Goal: Task Accomplishment & Management: Manage account settings

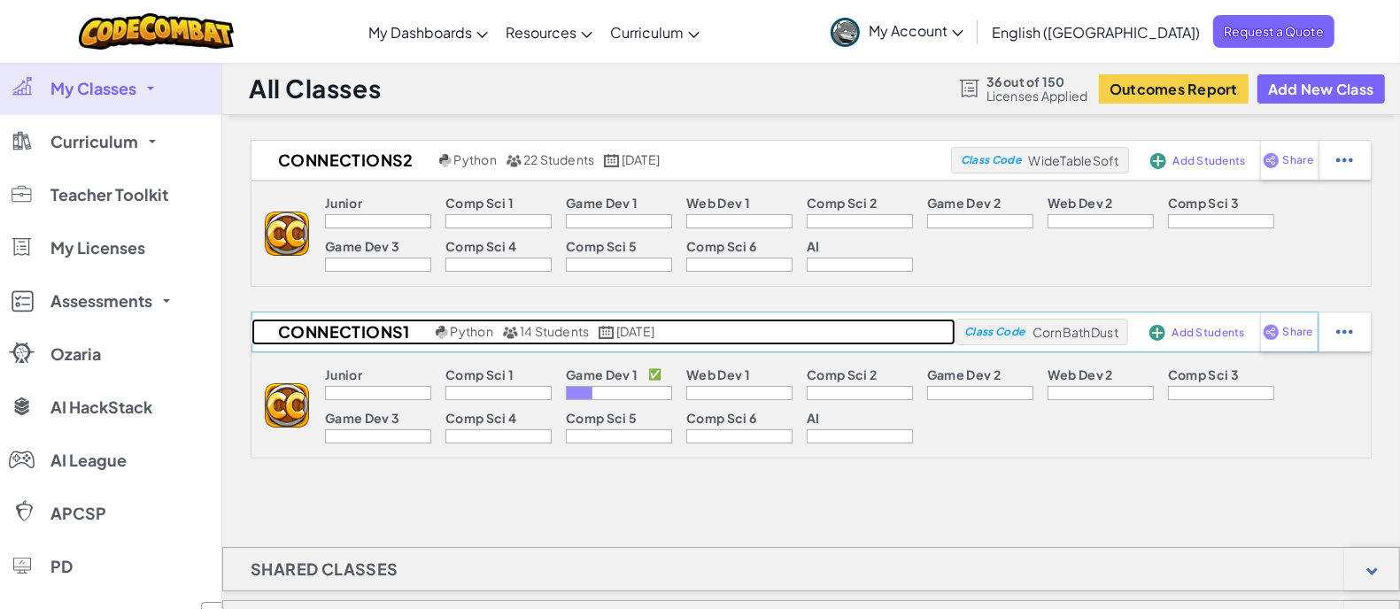
click at [364, 325] on h2 "Connections1" at bounding box center [341, 332] width 180 height 27
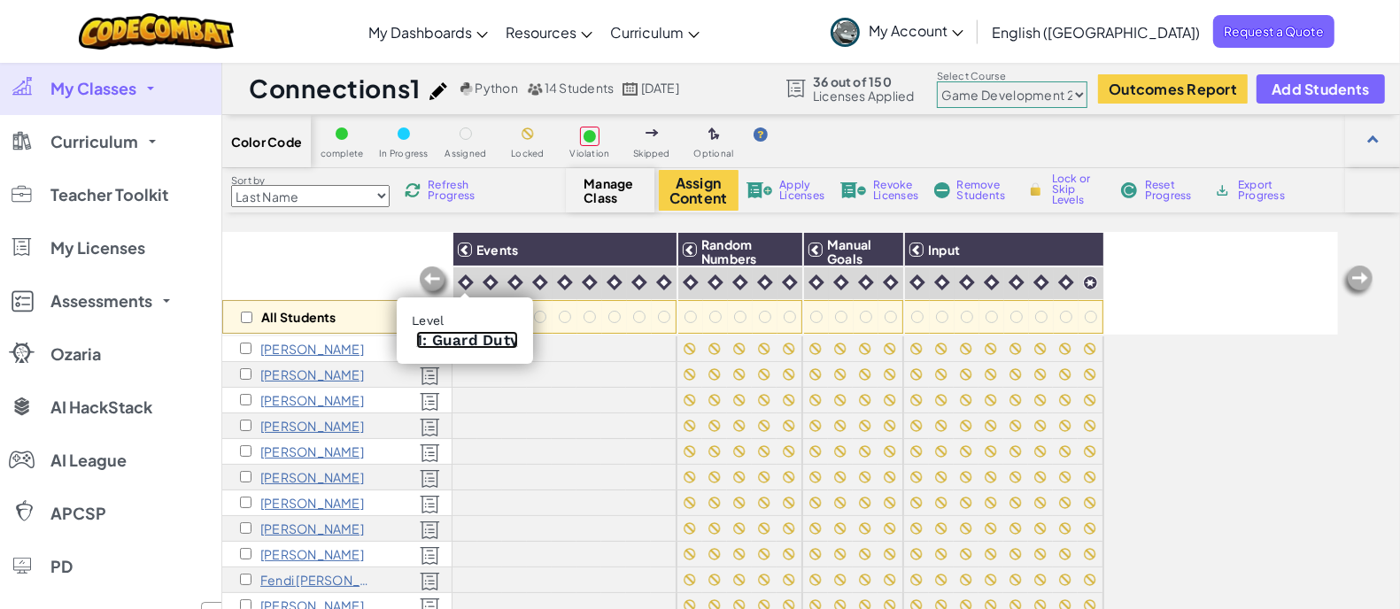
click at [462, 338] on link "1: Guard Duty" at bounding box center [467, 340] width 102 height 18
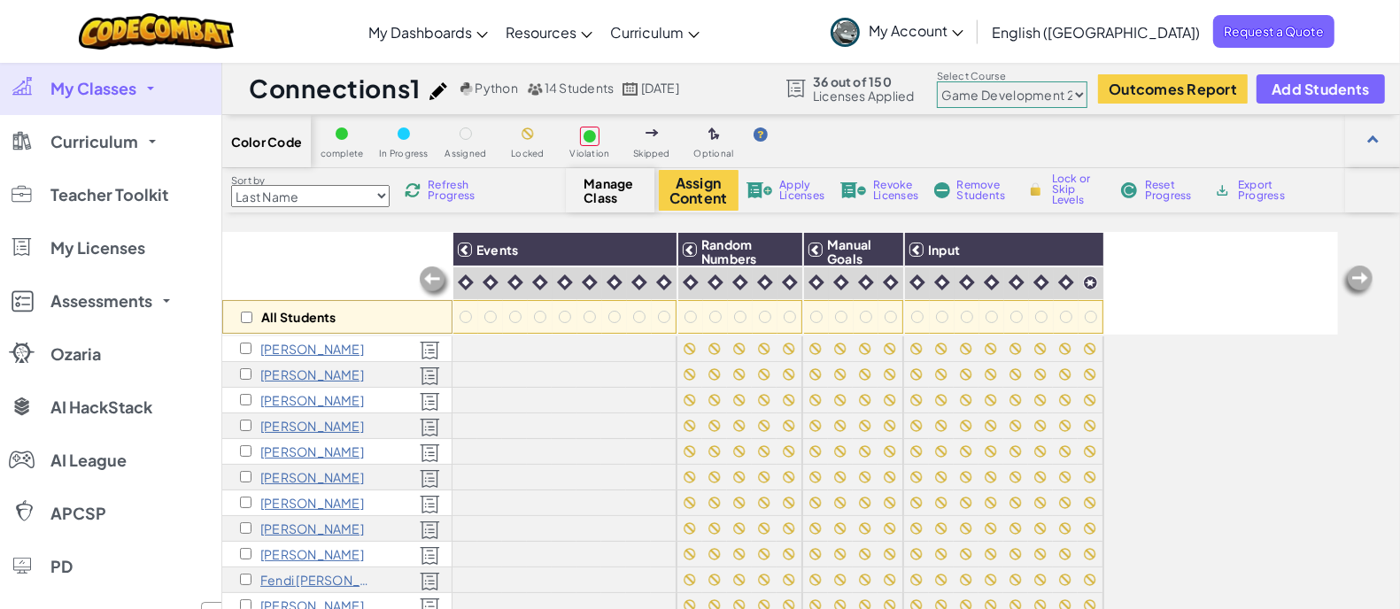
click at [1079, 91] on select "Junior Introduction to Computer Science Game Development 1 Web Development 1 Co…" at bounding box center [1012, 94] width 151 height 27
select select "5789587aad86a6efb573701e"
click at [938, 81] on select "Junior Introduction to Computer Science Game Development 1 Web Development 1 Co…" at bounding box center [1012, 94] width 151 height 27
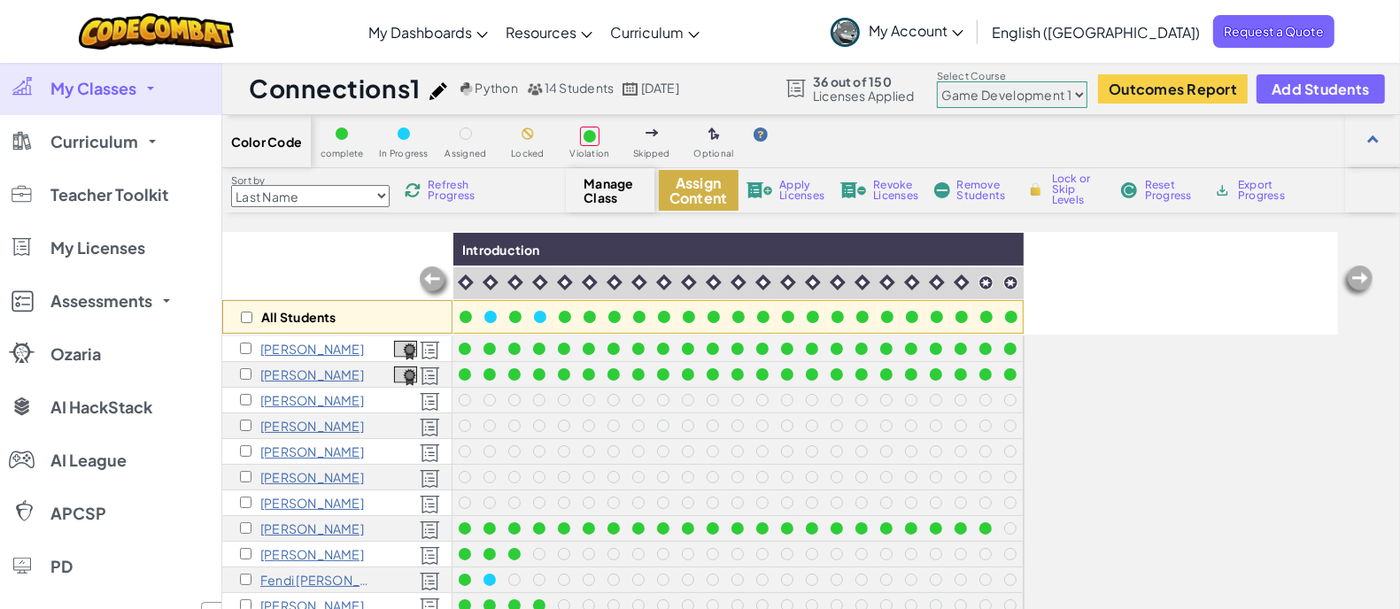
click at [684, 200] on button "Assign Content" at bounding box center [699, 190] width 80 height 41
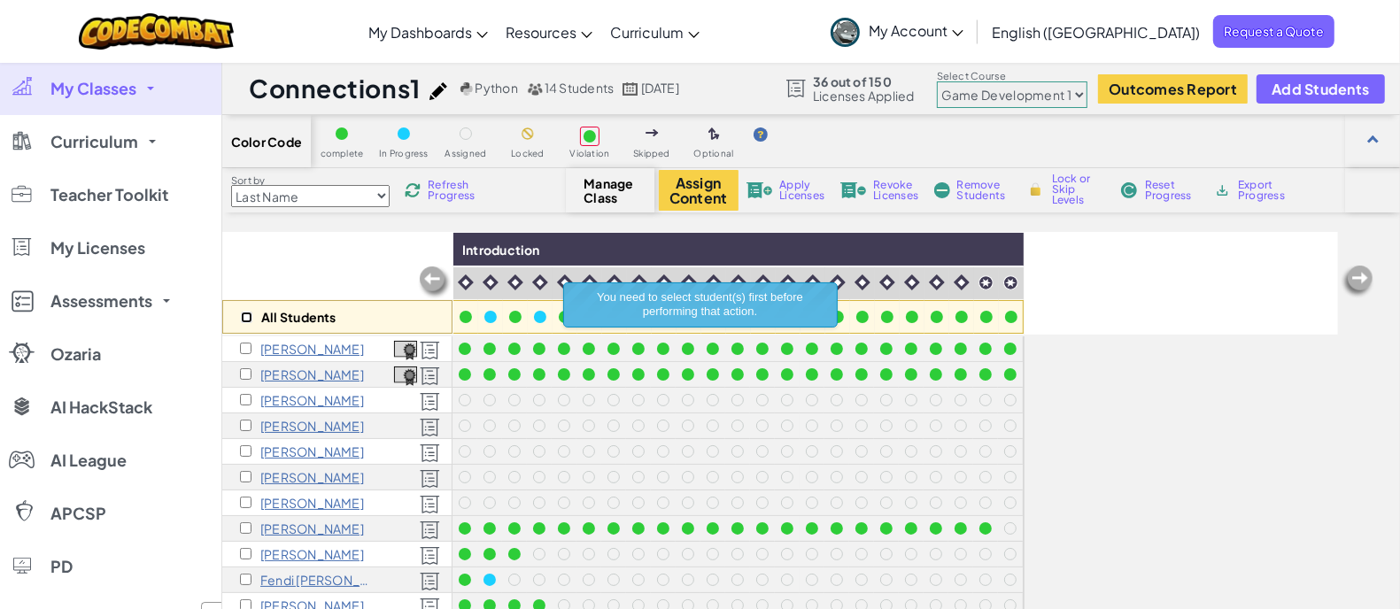
click at [246, 316] on input "checkbox" at bounding box center [247, 318] width 12 height 12
checkbox input "true"
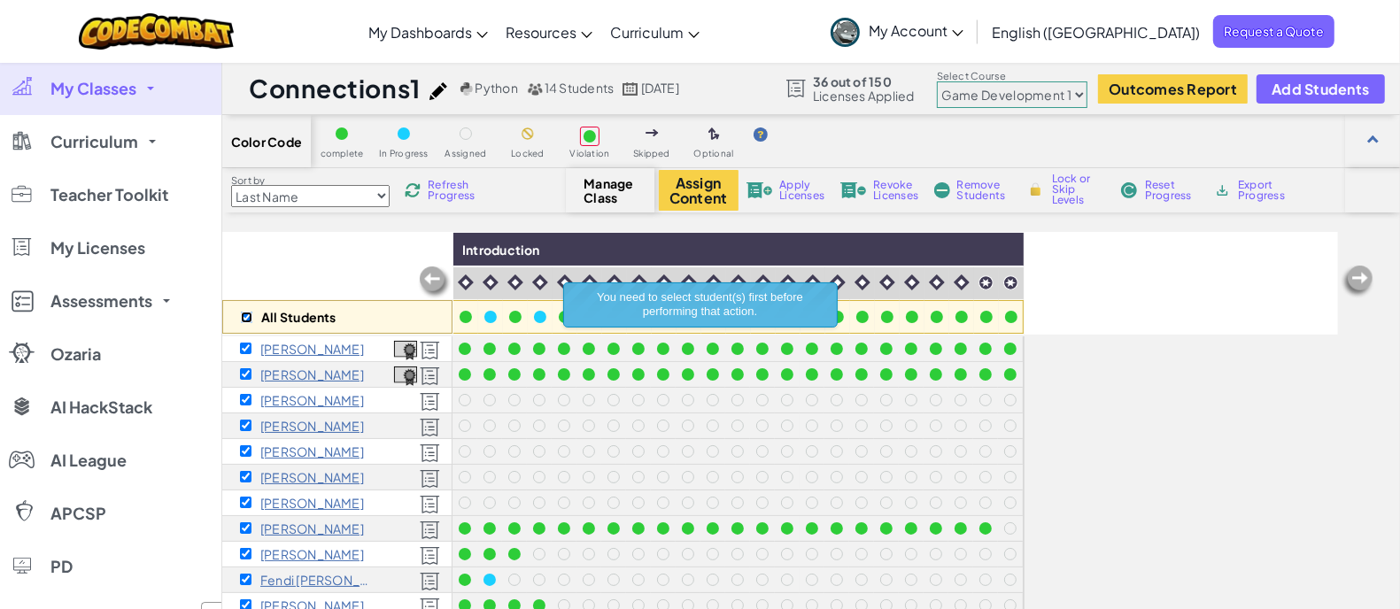
checkbox input "true"
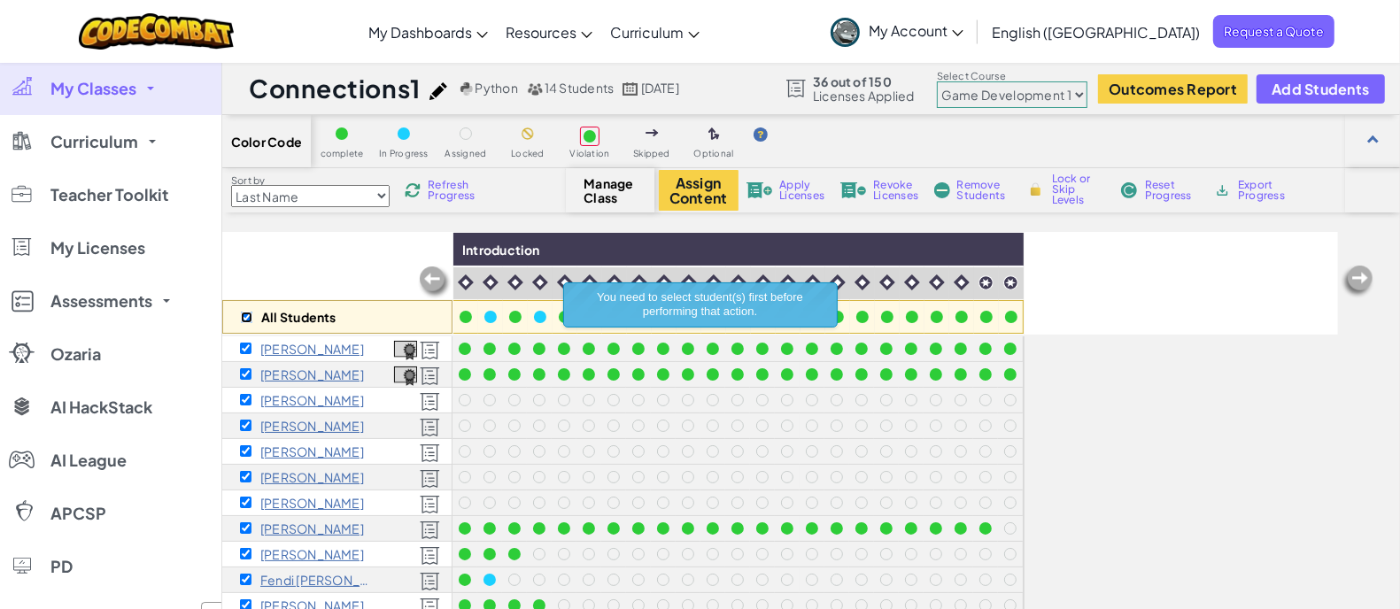
checkbox input "true"
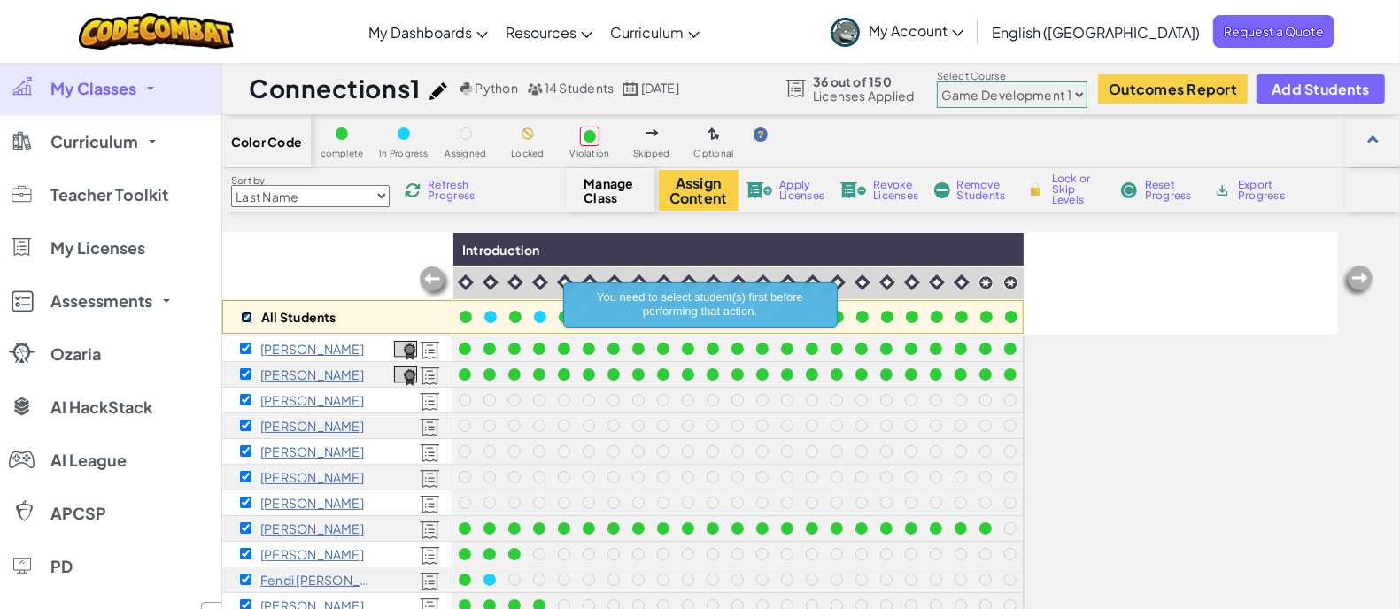
checkbox input "true"
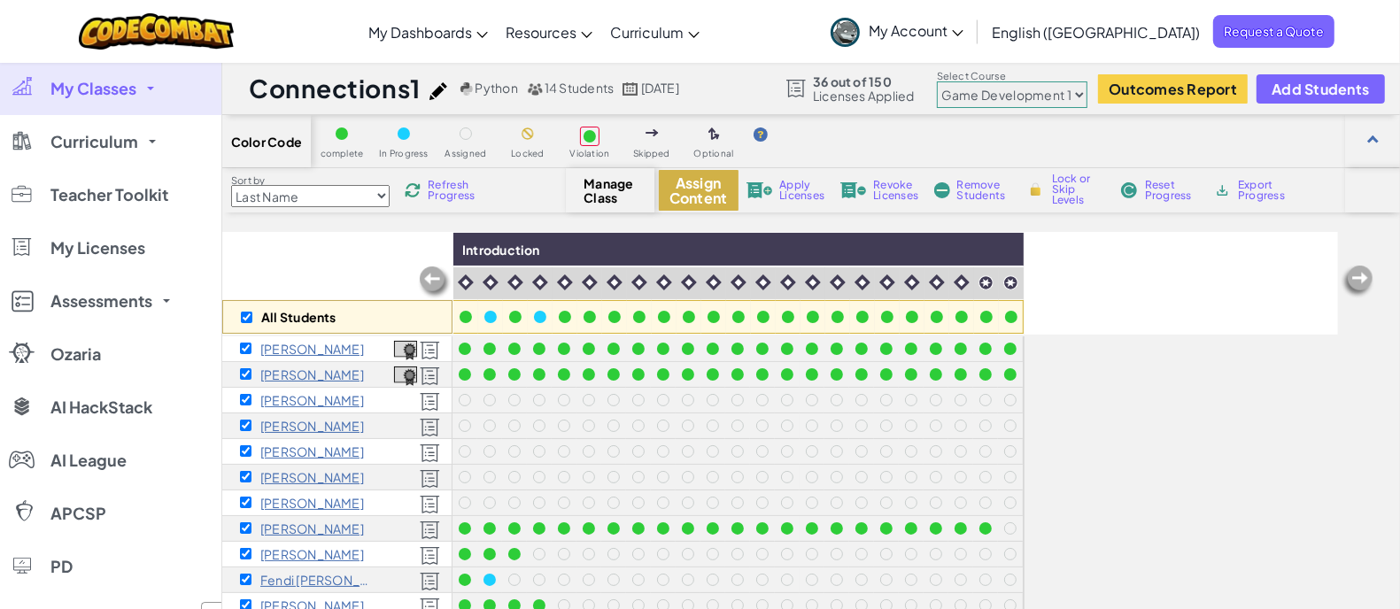
click at [687, 192] on button "Assign Content" at bounding box center [699, 190] width 80 height 41
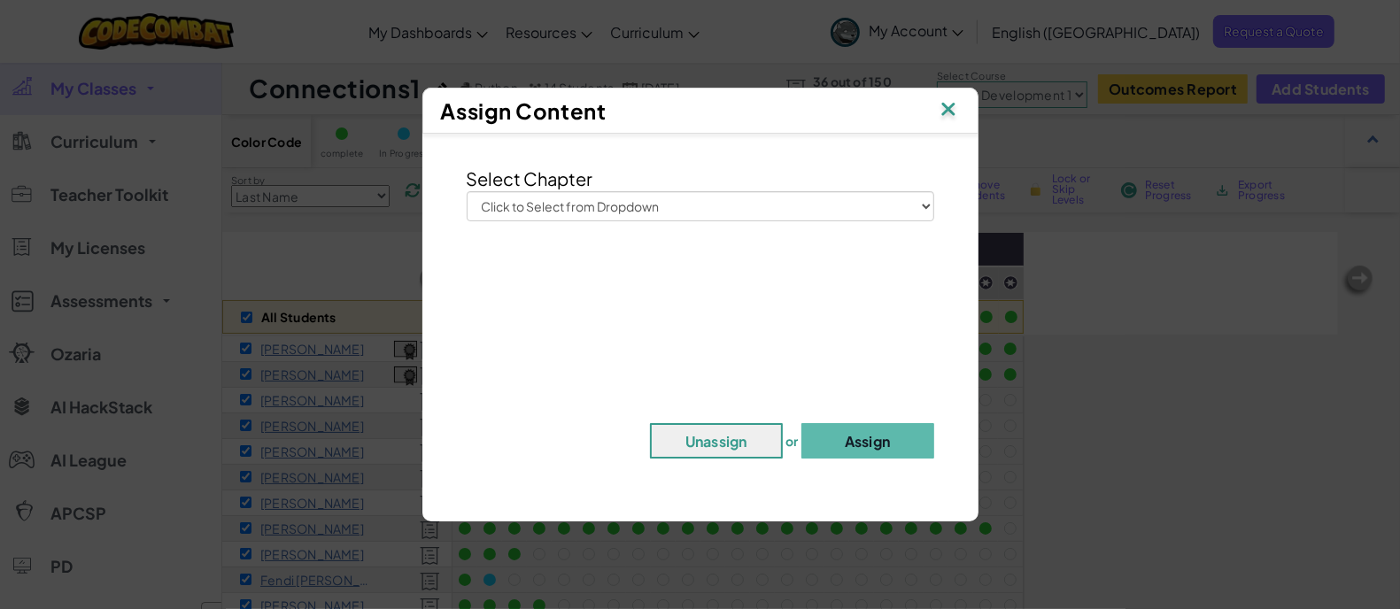
click at [945, 108] on img at bounding box center [948, 110] width 23 height 27
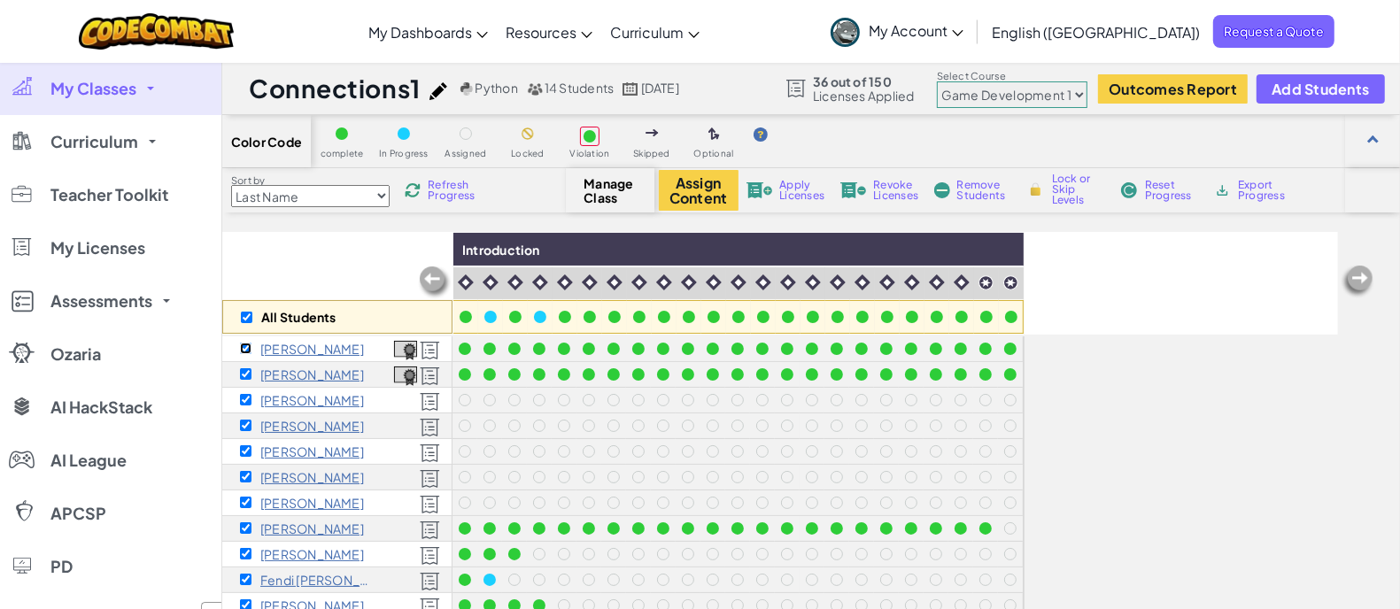
click at [244, 347] on input "checkbox" at bounding box center [246, 349] width 12 height 12
checkbox input "false"
click at [240, 372] on input "checkbox" at bounding box center [246, 374] width 12 height 12
checkbox input "false"
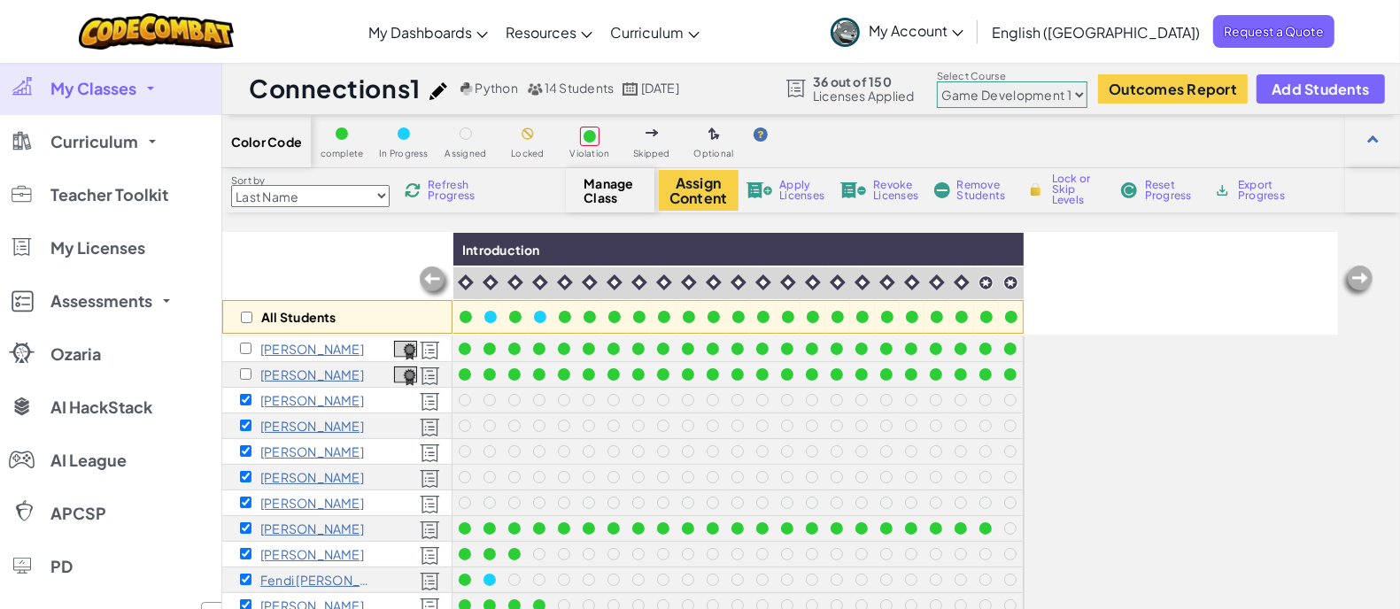
click at [253, 526] on div "[PERSON_NAME]" at bounding box center [302, 529] width 124 height 14
click at [241, 523] on input "checkbox" at bounding box center [246, 528] width 12 height 12
checkbox input "false"
click at [252, 344] on div "[PERSON_NAME]" at bounding box center [302, 349] width 124 height 14
click at [245, 345] on input "checkbox" at bounding box center [246, 349] width 12 height 12
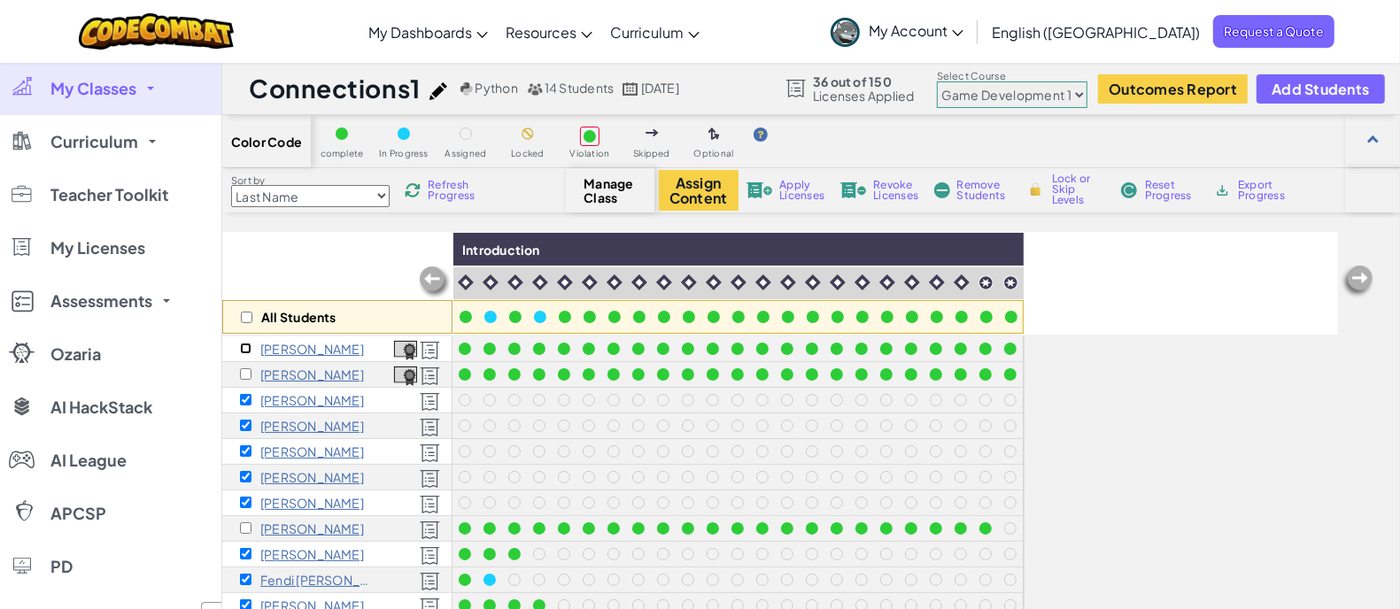
checkbox input "true"
click at [245, 368] on input "checkbox" at bounding box center [246, 374] width 12 height 12
checkbox input "true"
click at [244, 399] on input "checkbox" at bounding box center [246, 400] width 12 height 12
checkbox input "false"
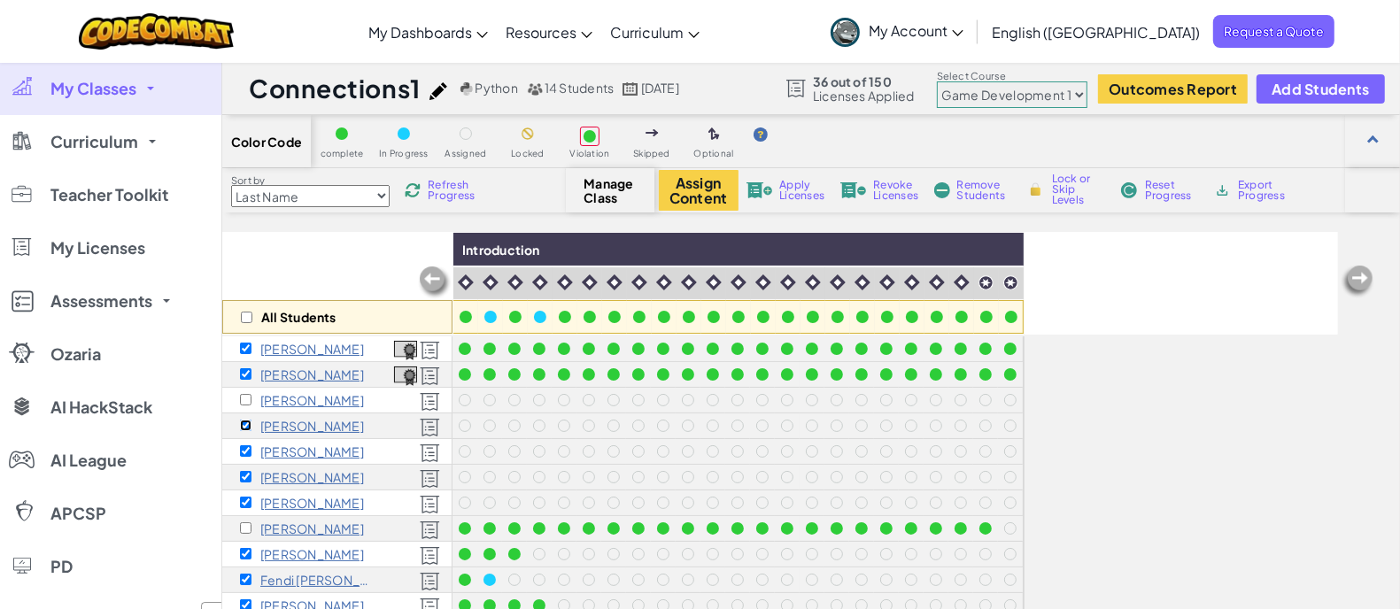
drag, startPoint x: 245, startPoint y: 422, endPoint x: 246, endPoint y: 437, distance: 14.2
click at [246, 429] on input "checkbox" at bounding box center [246, 426] width 12 height 12
checkbox input "false"
click at [244, 443] on div "[PERSON_NAME]" at bounding box center [337, 452] width 230 height 26
click at [246, 470] on div "[PERSON_NAME]" at bounding box center [302, 477] width 124 height 14
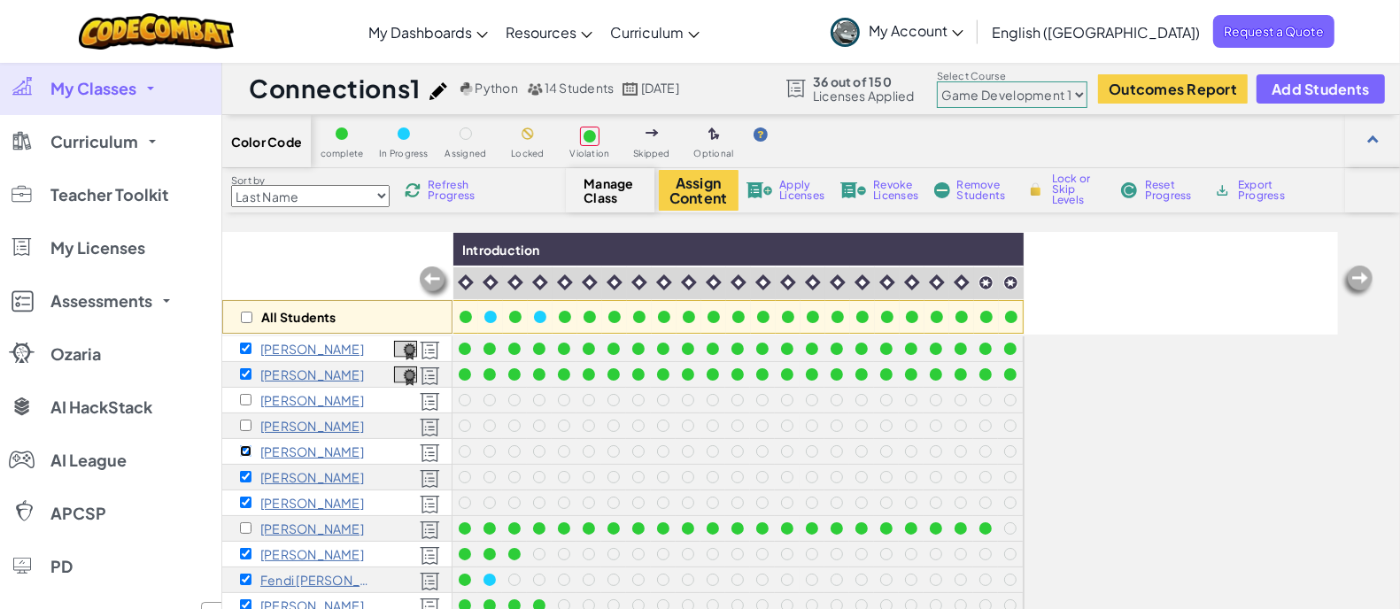
click at [243, 452] on input "checkbox" at bounding box center [246, 451] width 12 height 12
checkbox input "false"
click at [242, 479] on input "checkbox" at bounding box center [246, 477] width 12 height 12
checkbox input "false"
click at [245, 499] on input "checkbox" at bounding box center [246, 503] width 12 height 12
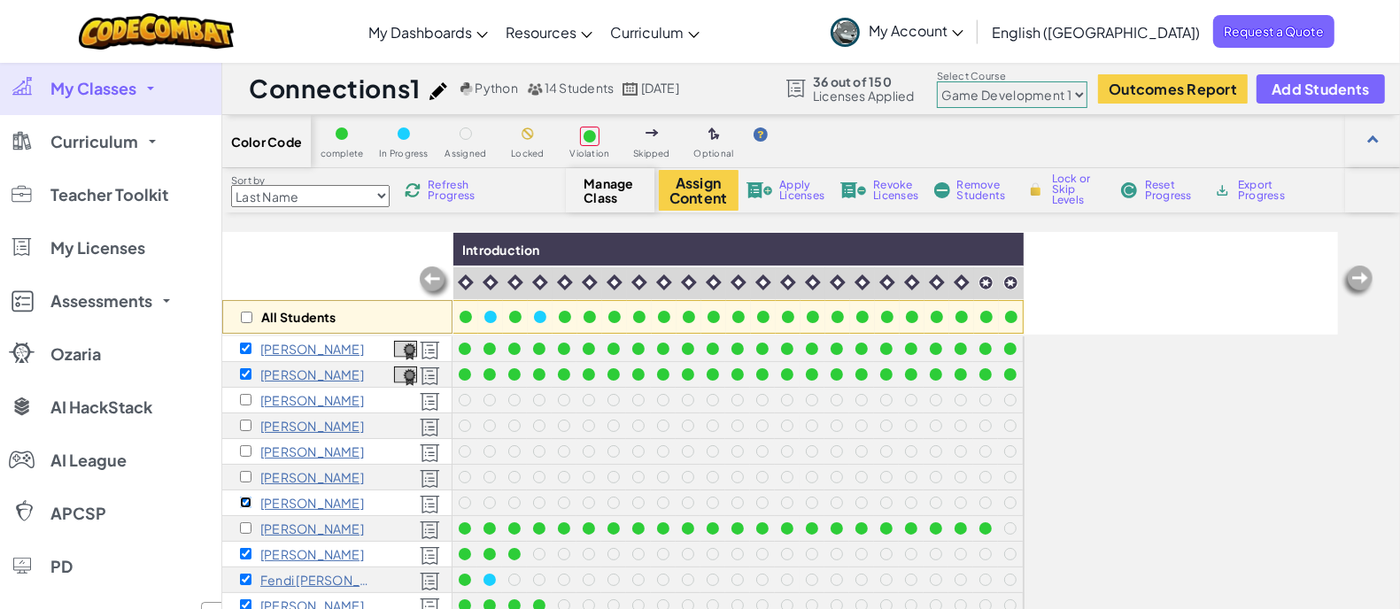
checkbox input "false"
click at [244, 522] on div "[PERSON_NAME]" at bounding box center [302, 529] width 124 height 14
click at [244, 525] on input "checkbox" at bounding box center [246, 528] width 12 height 12
checkbox input "true"
click at [241, 551] on input "checkbox" at bounding box center [246, 554] width 12 height 12
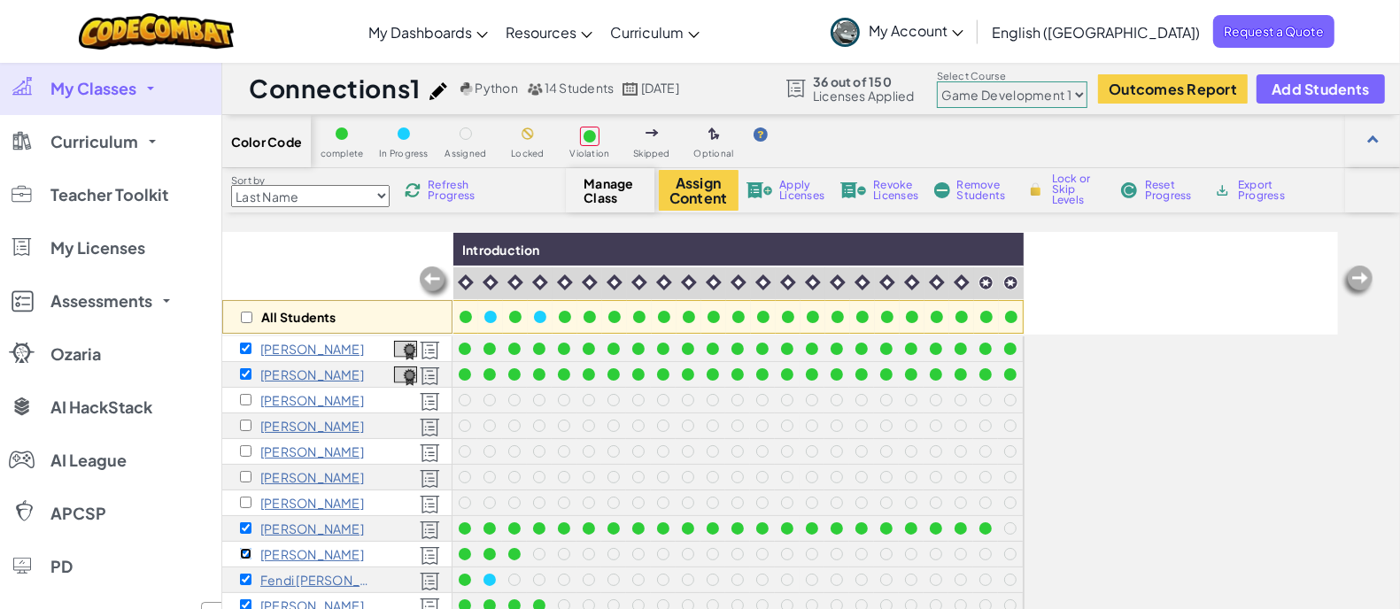
checkbox input "false"
click at [240, 576] on input "checkbox" at bounding box center [246, 580] width 12 height 12
checkbox input "false"
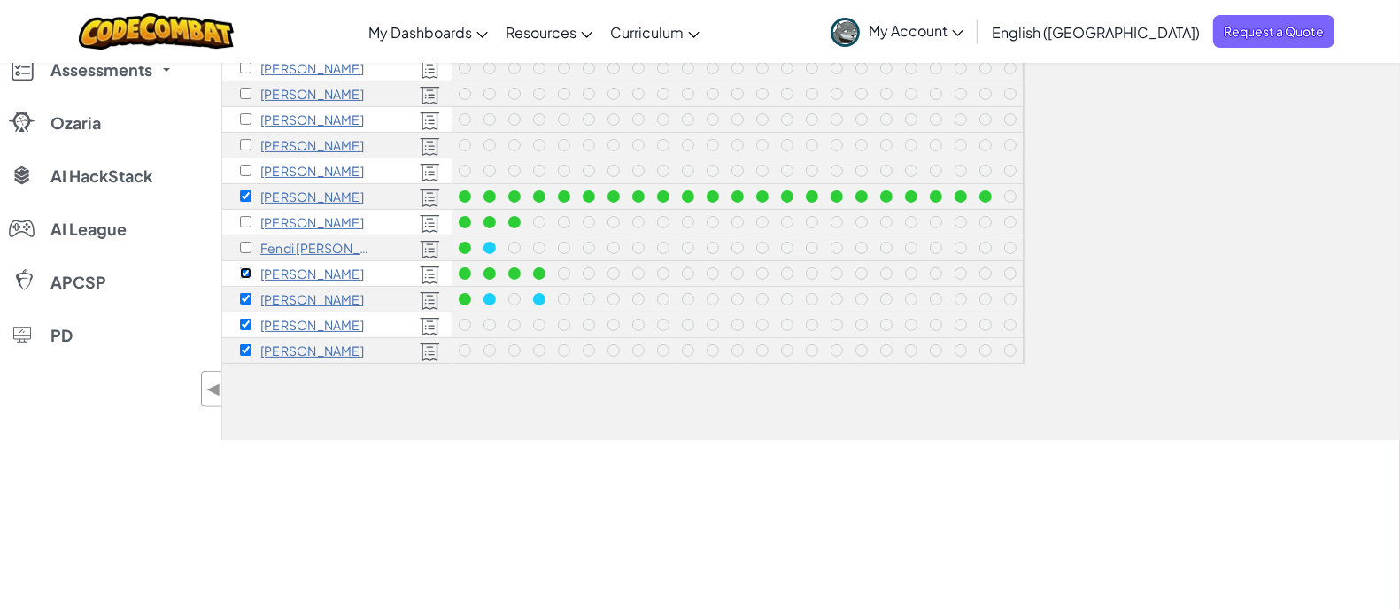
click at [245, 270] on input "checkbox" at bounding box center [246, 273] width 12 height 12
checkbox input "false"
click at [240, 294] on input "checkbox" at bounding box center [246, 299] width 12 height 12
checkbox input "false"
click at [245, 321] on input "checkbox" at bounding box center [246, 325] width 12 height 12
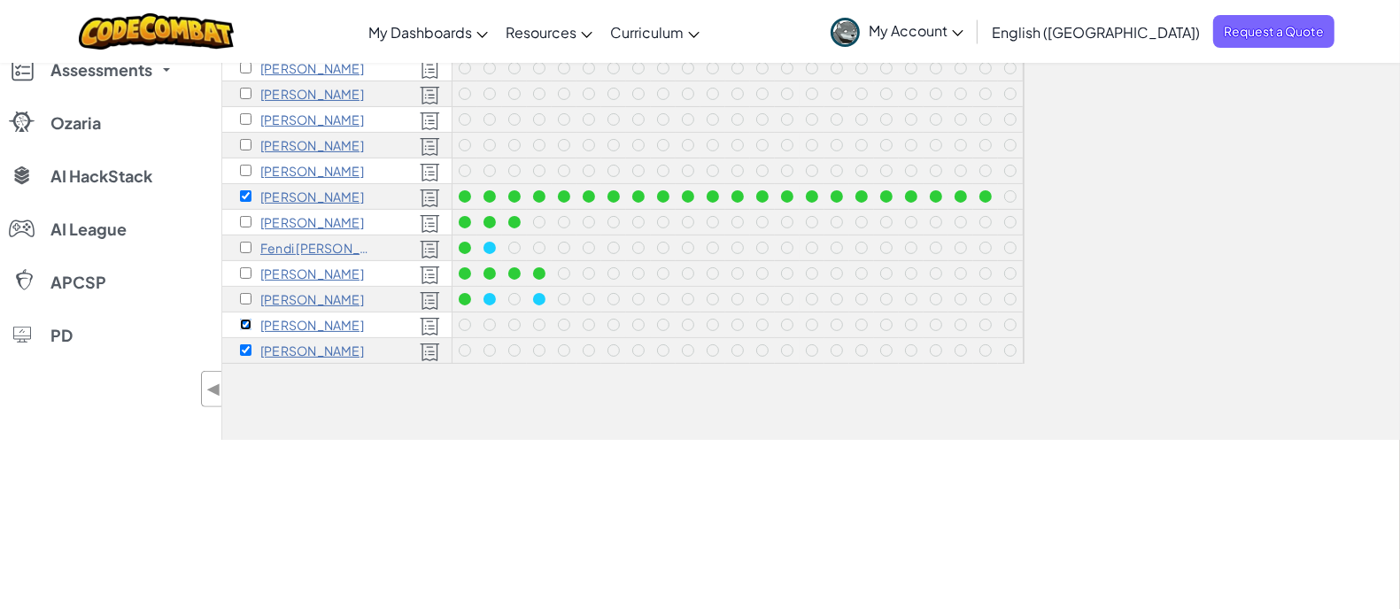
checkbox input "false"
click at [248, 346] on input "checkbox" at bounding box center [246, 350] width 12 height 12
checkbox input "false"
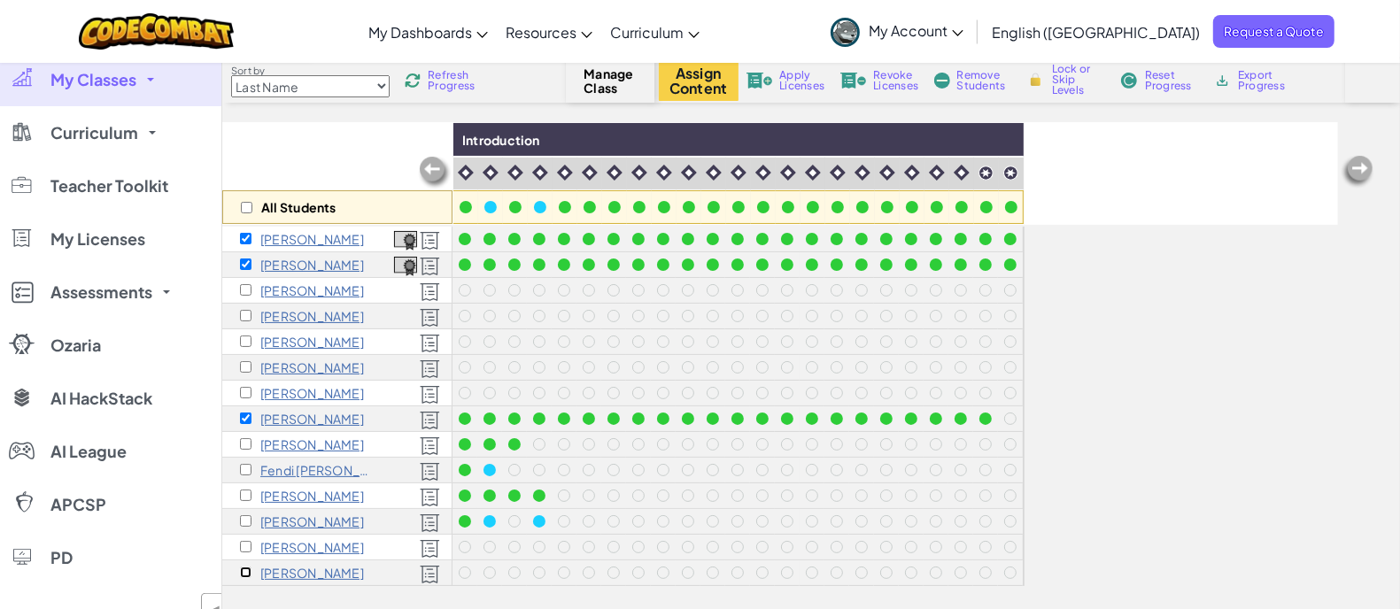
scroll to position [0, 0]
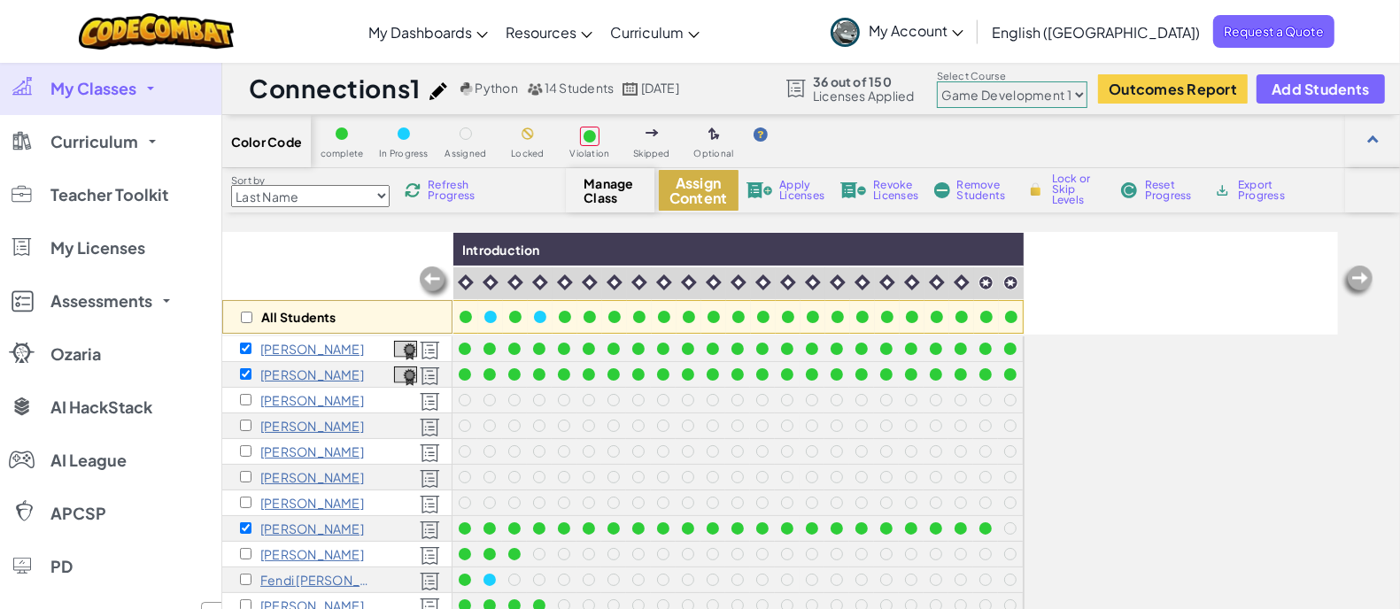
click at [694, 182] on button "Assign Content" at bounding box center [699, 190] width 80 height 41
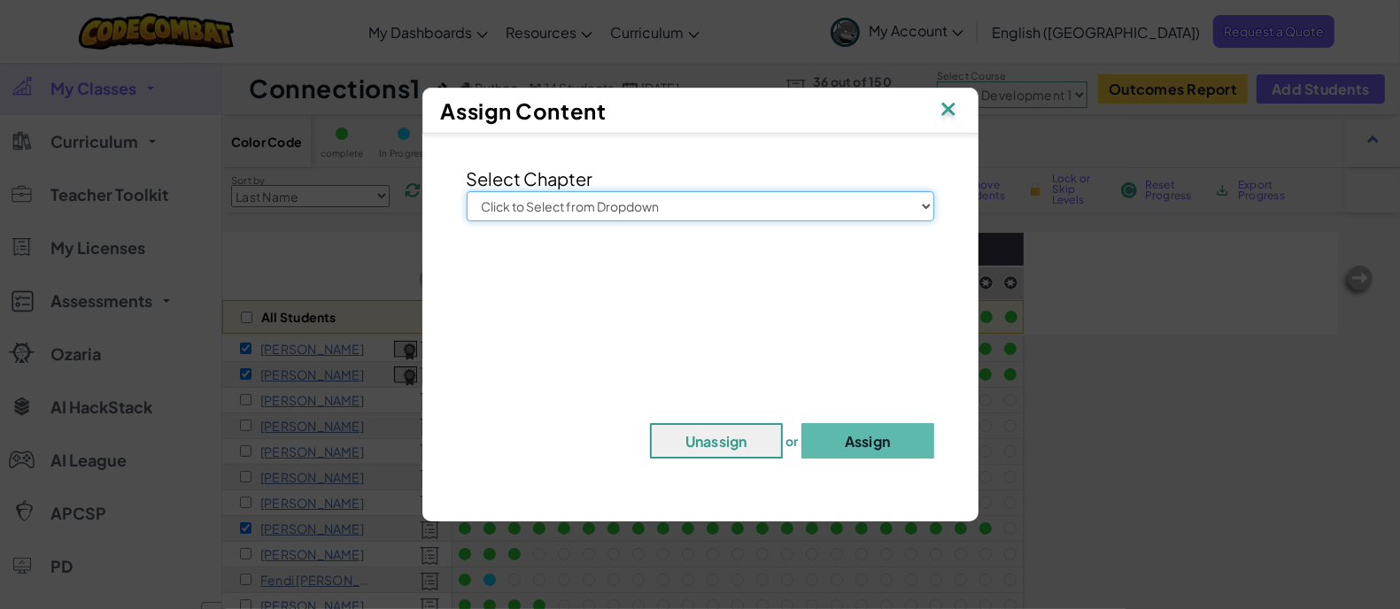
click at [922, 208] on select "Click to Select from Dropdown Junior Introduction to Computer Science Game Deve…" at bounding box center [701, 206] width 468 height 30
select select "Game Development 1"
click at [467, 191] on select "Click to Select from Dropdown Junior Introduction to Computer Science Game Deve…" at bounding box center [701, 206] width 468 height 30
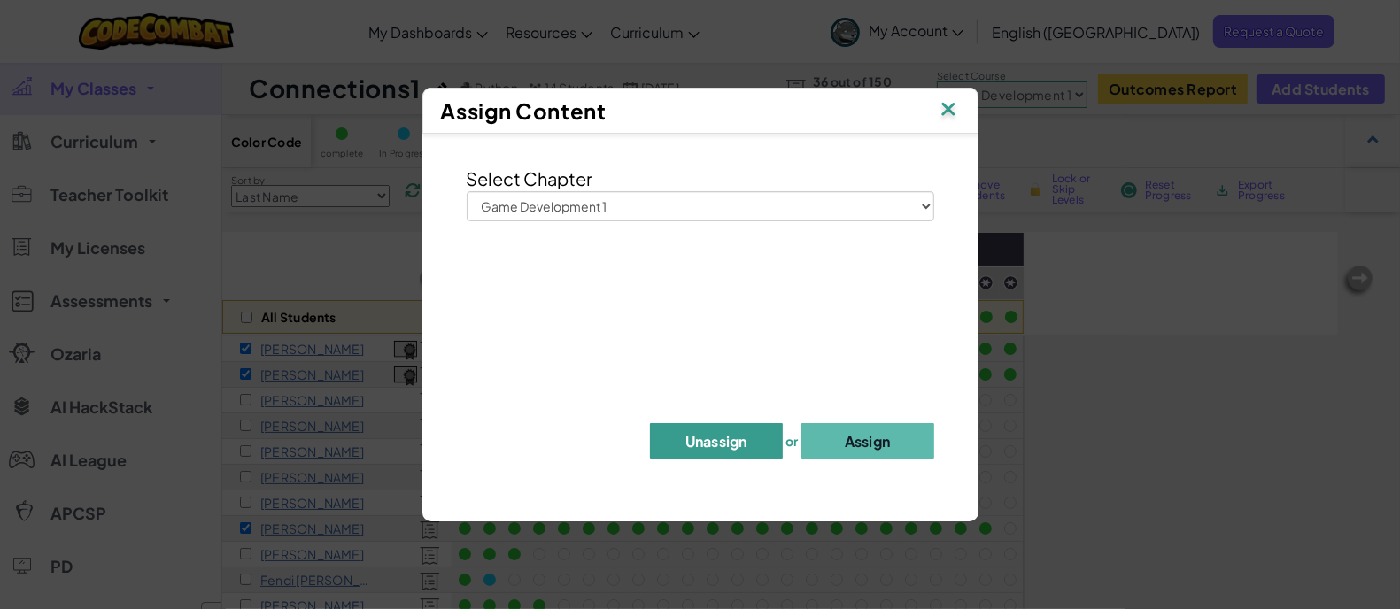
click at [688, 430] on button "Unassign" at bounding box center [716, 440] width 133 height 35
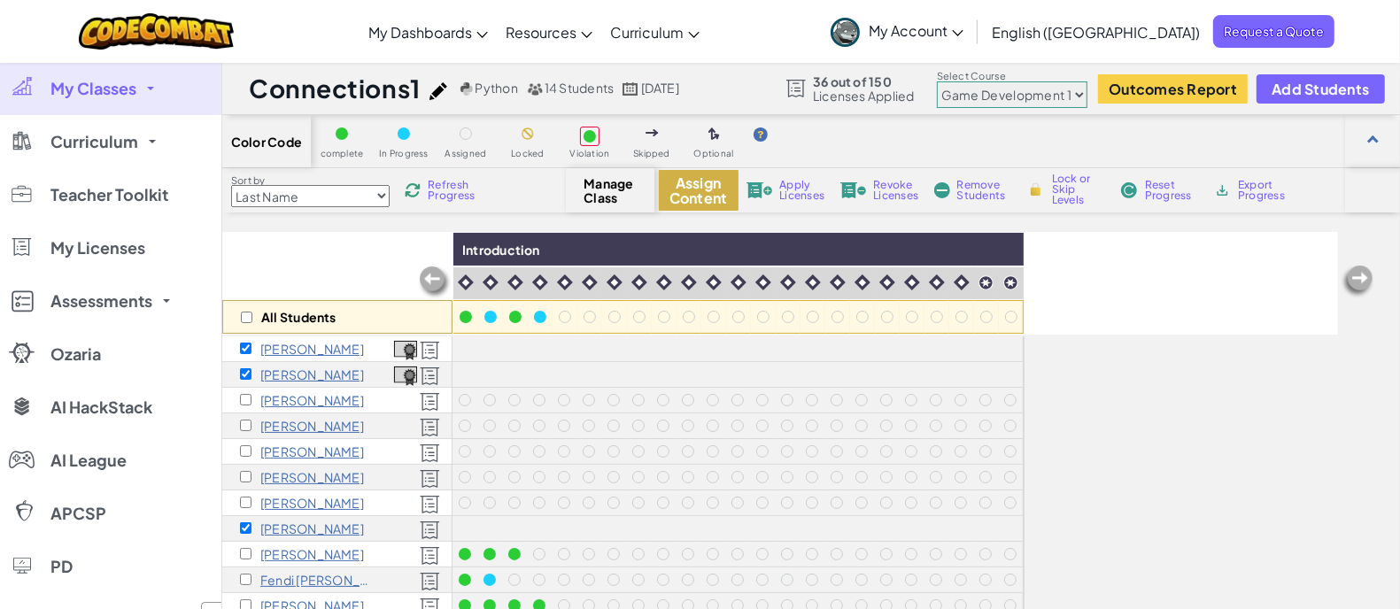
drag, startPoint x: 695, startPoint y: 207, endPoint x: 696, endPoint y: 197, distance: 9.8
click at [696, 197] on button "Assign Content" at bounding box center [699, 190] width 80 height 41
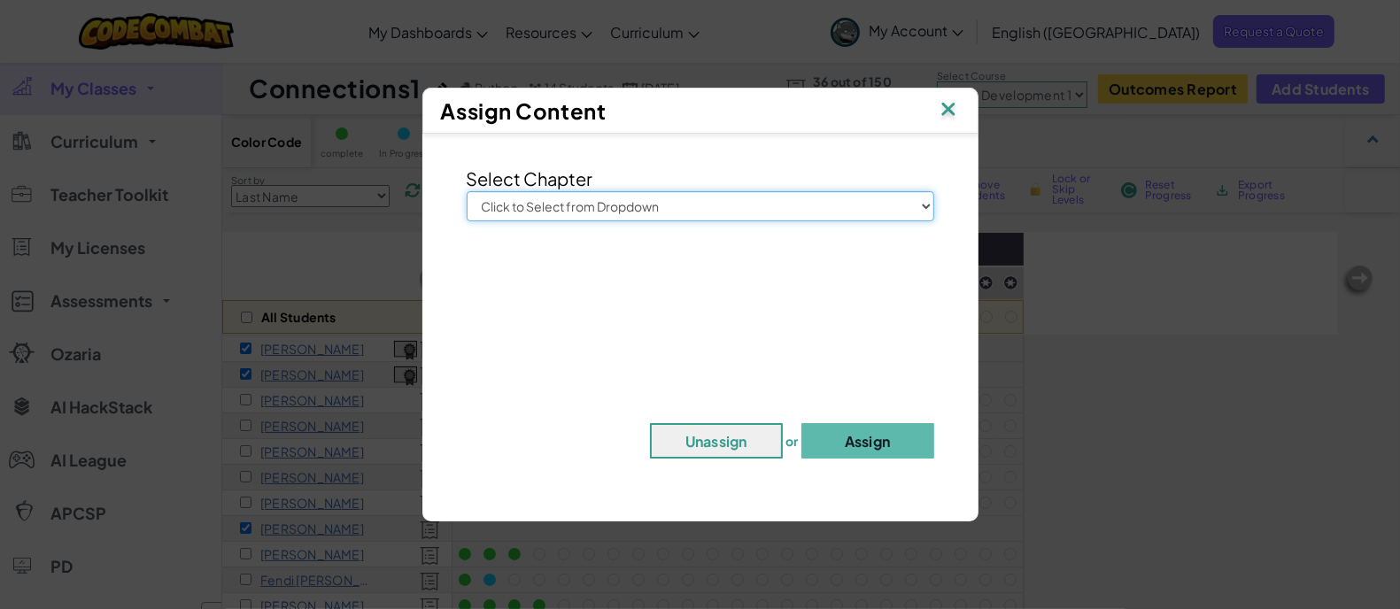
click at [697, 195] on select "Click to Select from Dropdown Junior Introduction to Computer Science Game Deve…" at bounding box center [701, 206] width 468 height 30
select select "Game Development 2"
click at [467, 191] on select "Click to Select from Dropdown Junior Introduction to Computer Science Game Deve…" at bounding box center [701, 206] width 468 height 30
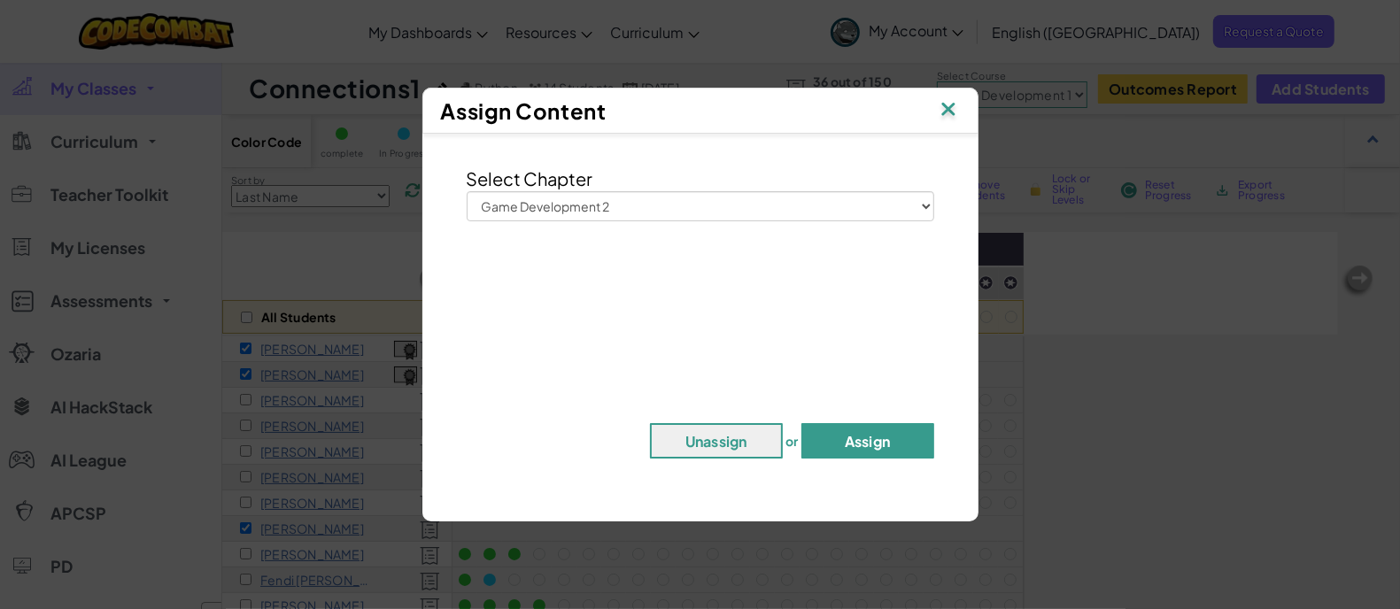
click at [855, 430] on button "Assign" at bounding box center [867, 440] width 133 height 35
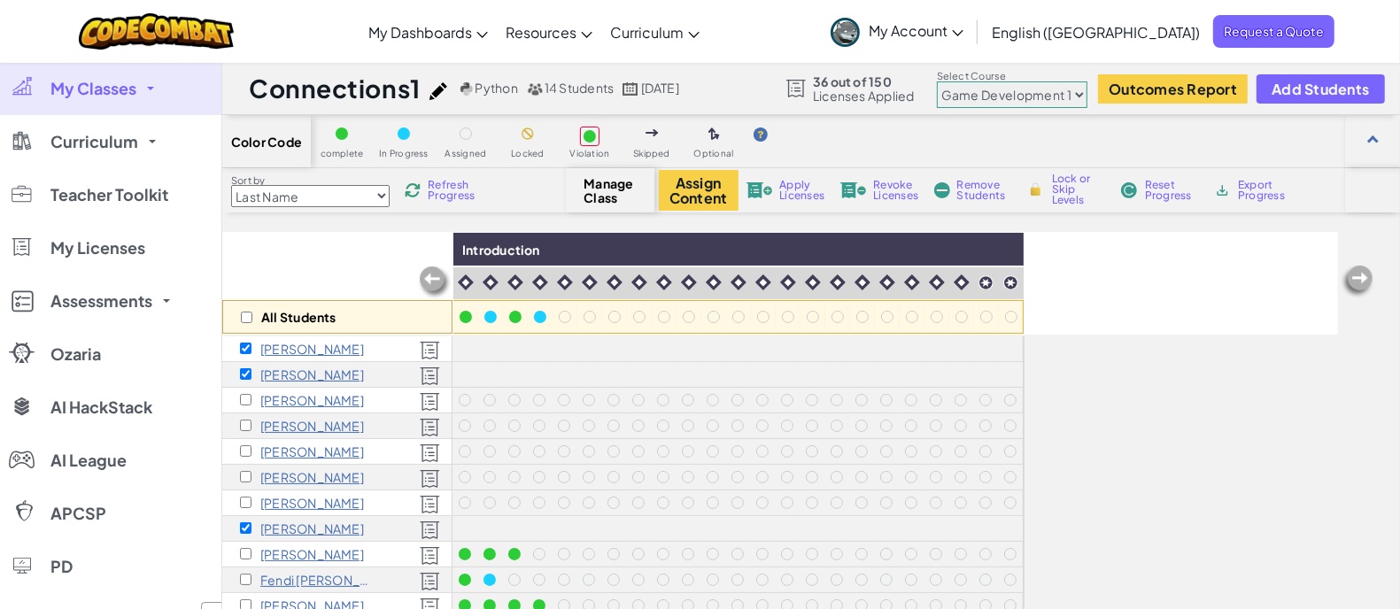
click at [1079, 91] on select "Junior Introduction to Computer Science Game Development 1 Web Development 1 Co…" at bounding box center [1012, 94] width 151 height 27
select select "57b621e7ad86a6efb5737e64"
click at [938, 81] on select "Junior Introduction to Computer Science Game Development 1 Web Development 1 Co…" at bounding box center [1012, 94] width 151 height 27
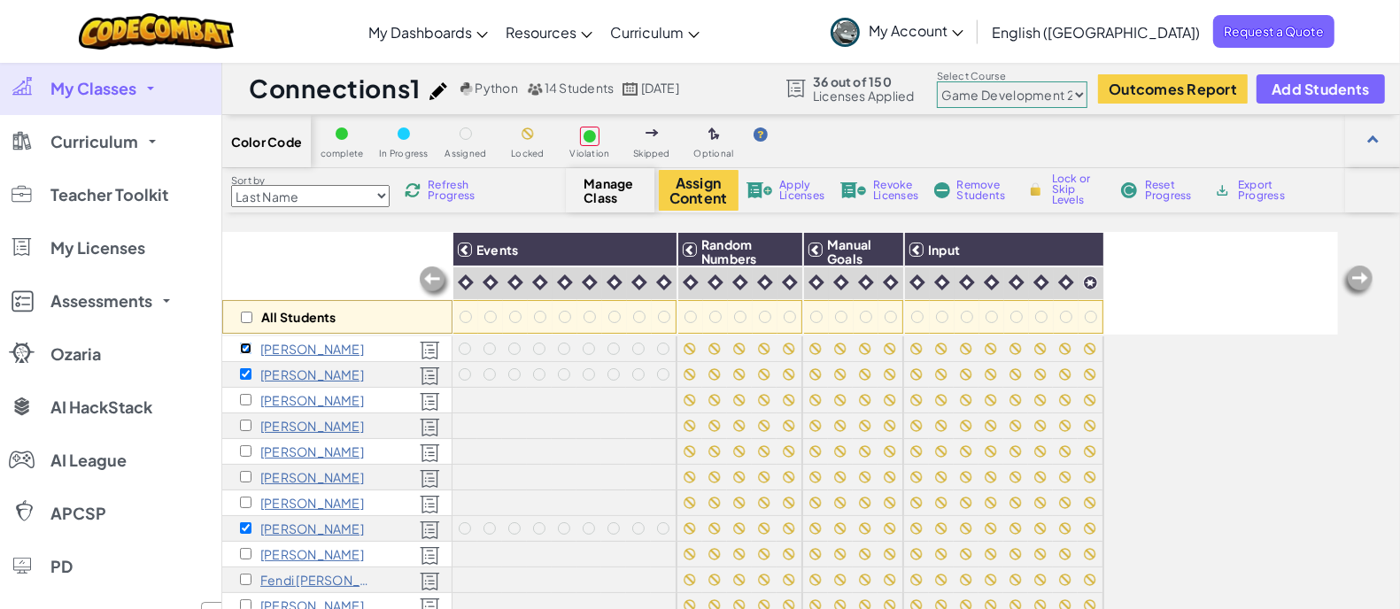
click at [247, 346] on input "checkbox" at bounding box center [246, 349] width 12 height 12
checkbox input "false"
click at [246, 368] on input "checkbox" at bounding box center [246, 374] width 12 height 12
checkbox input "false"
click at [244, 528] on input "checkbox" at bounding box center [246, 528] width 12 height 12
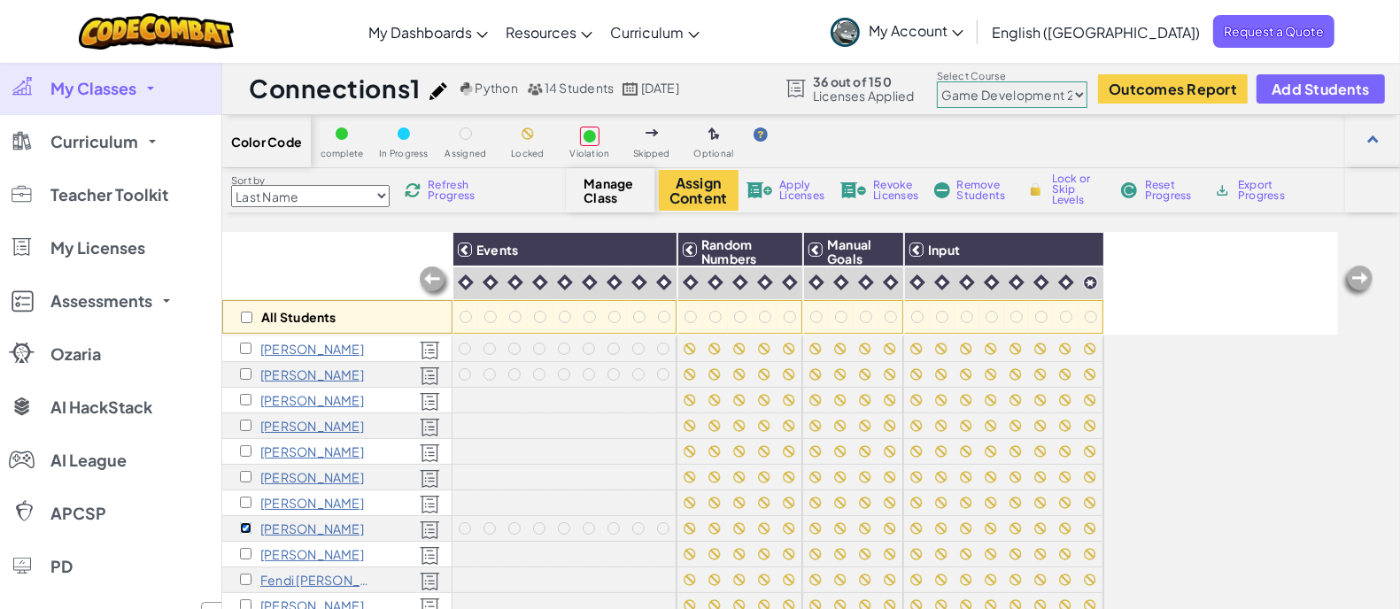
checkbox input "false"
click at [245, 313] on input "checkbox" at bounding box center [247, 318] width 12 height 12
checkbox input "true"
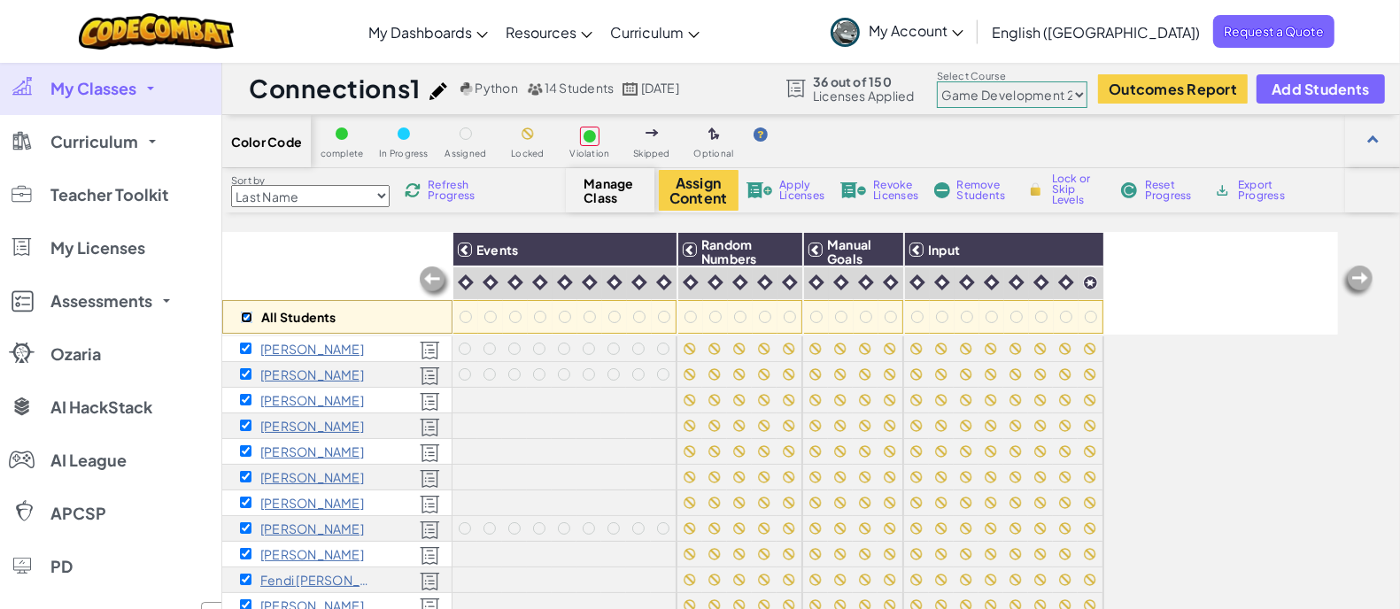
checkbox input "true"
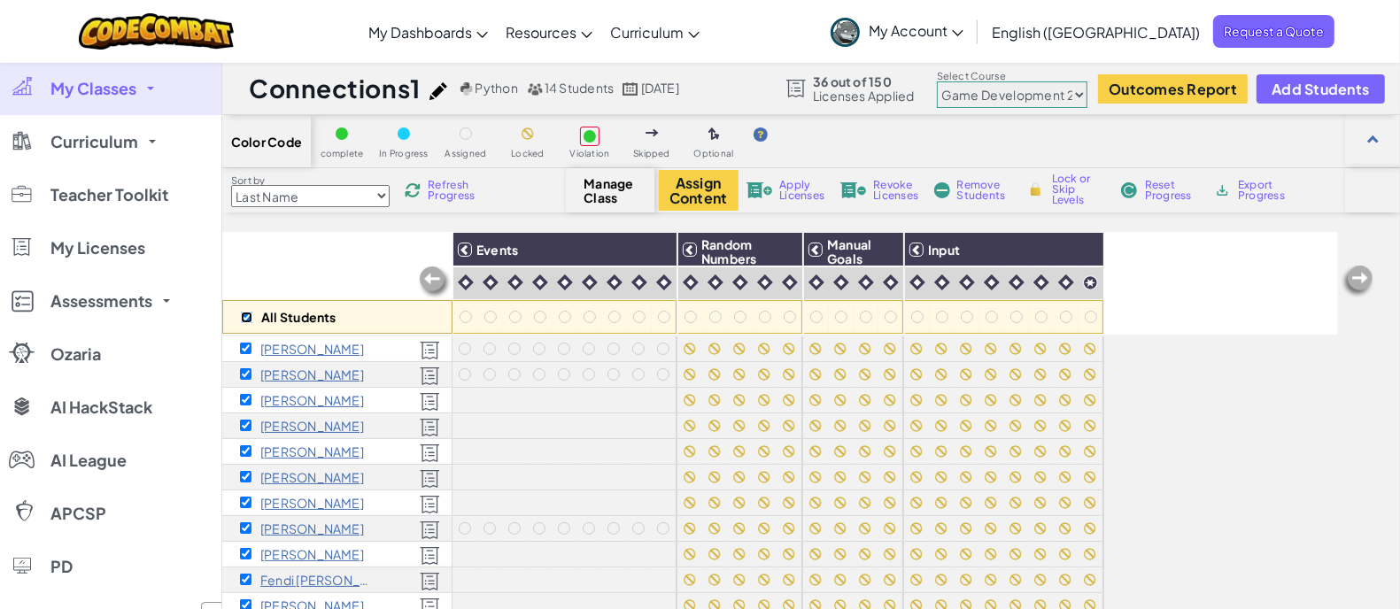
checkbox input "true"
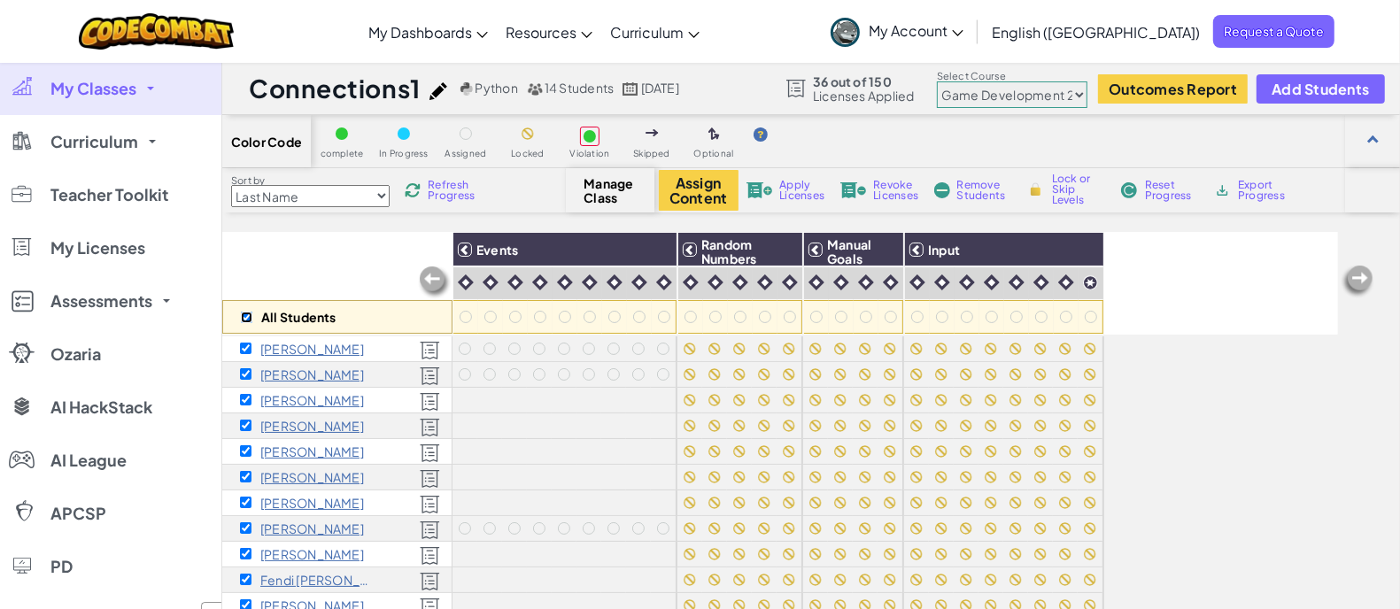
checkbox input "true"
click at [243, 345] on input "checkbox" at bounding box center [246, 349] width 12 height 12
checkbox input "false"
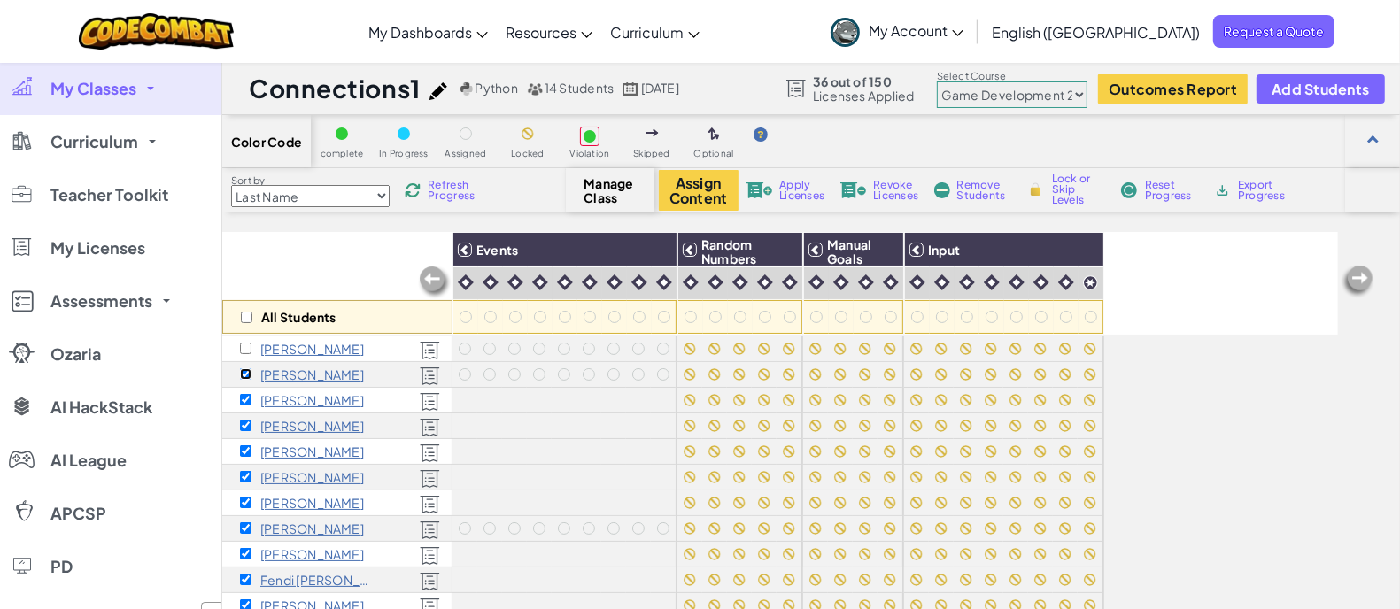
click at [242, 375] on input "checkbox" at bounding box center [246, 374] width 12 height 12
checkbox input "false"
click at [240, 525] on input "checkbox" at bounding box center [246, 528] width 12 height 12
checkbox input "false"
click at [692, 200] on button "Assign Content" at bounding box center [699, 190] width 80 height 41
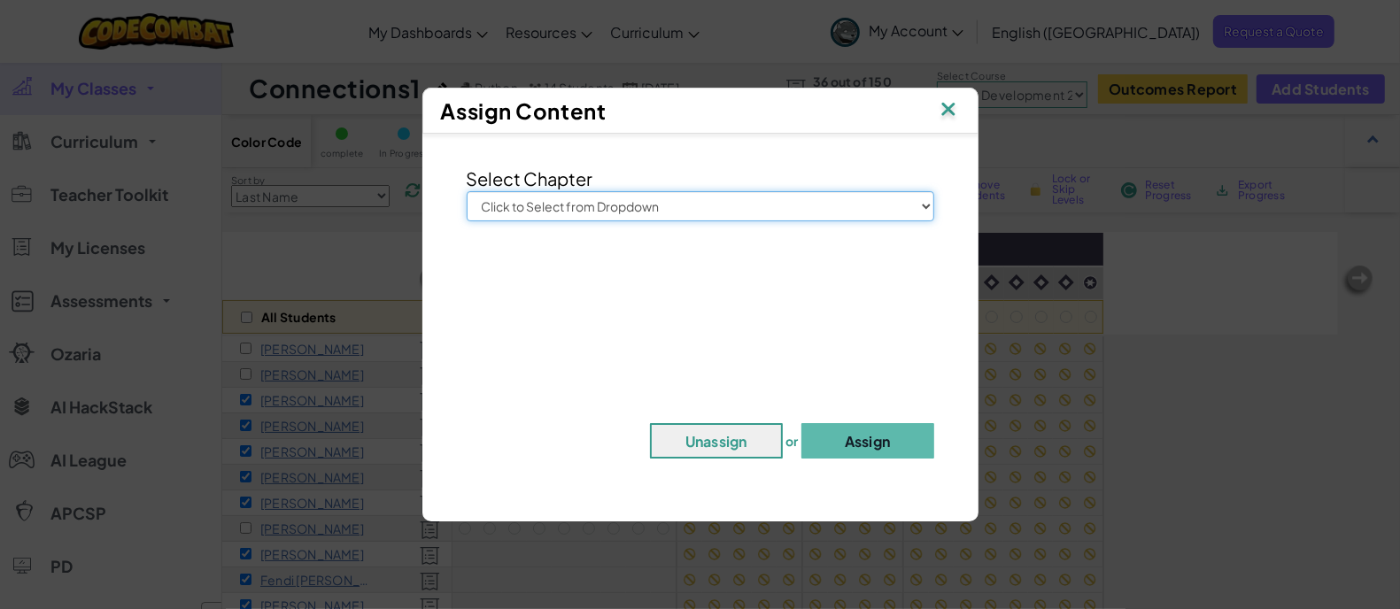
click at [918, 203] on select "Click to Select from Dropdown Junior Introduction to Computer Science Game Deve…" at bounding box center [701, 206] width 468 height 30
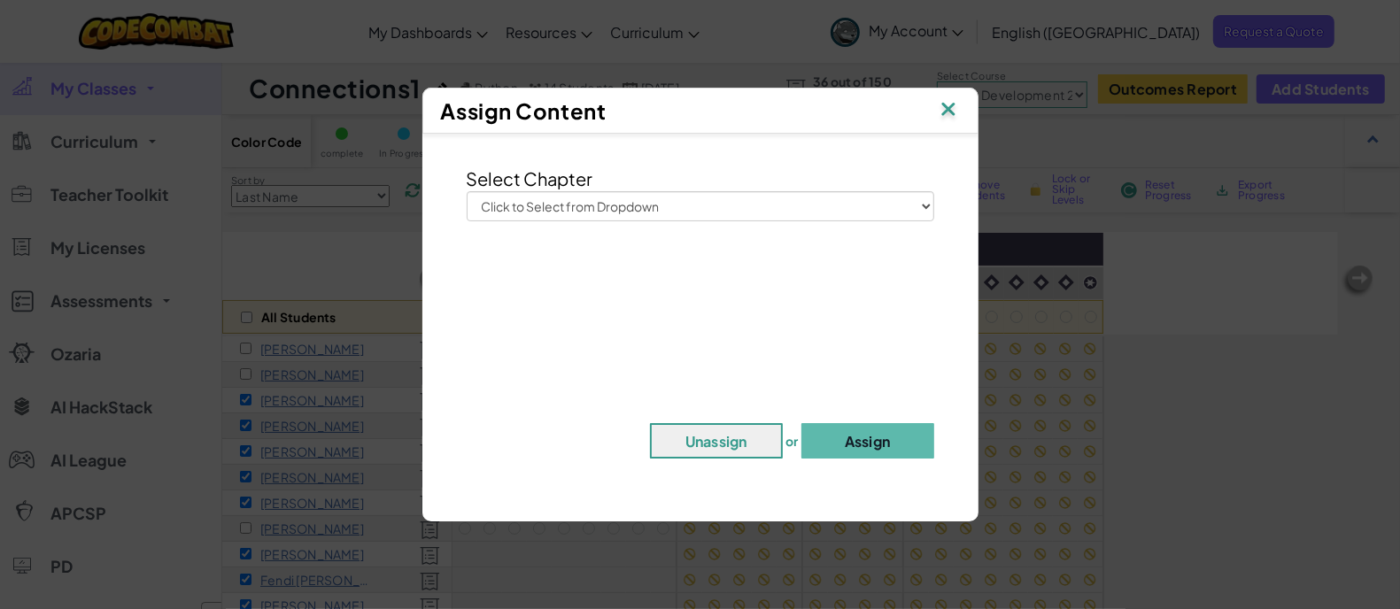
click at [948, 111] on img at bounding box center [948, 110] width 23 height 27
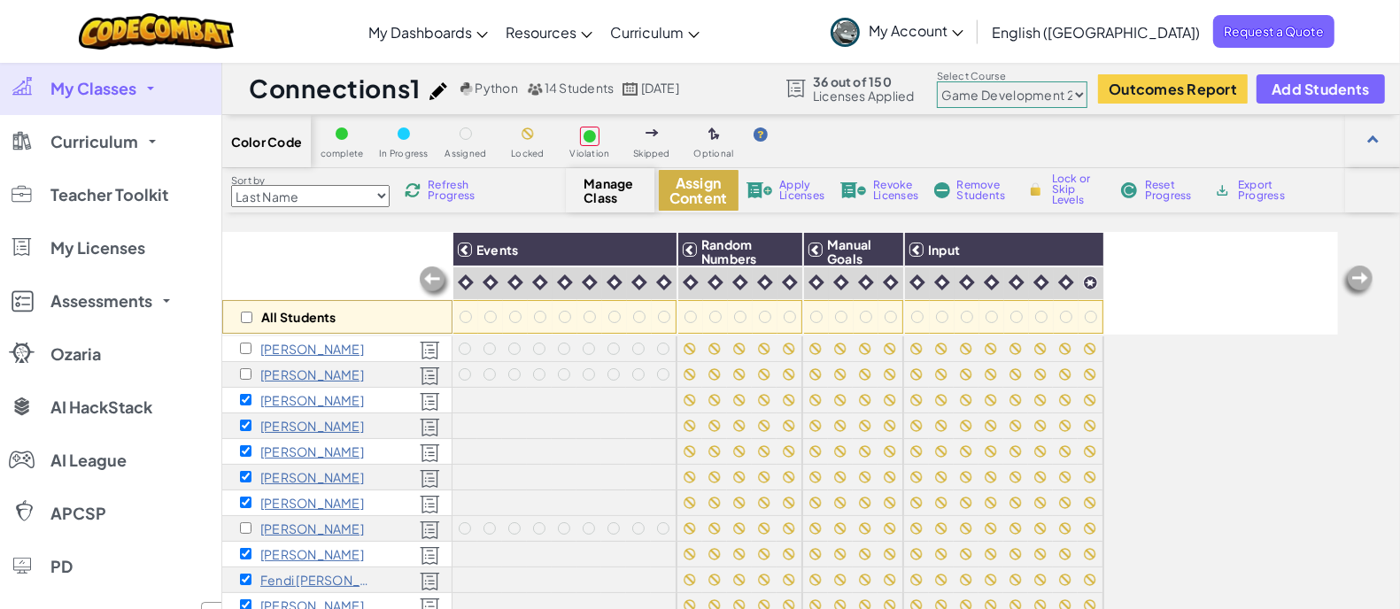
click at [710, 192] on button "Assign Content" at bounding box center [699, 190] width 80 height 41
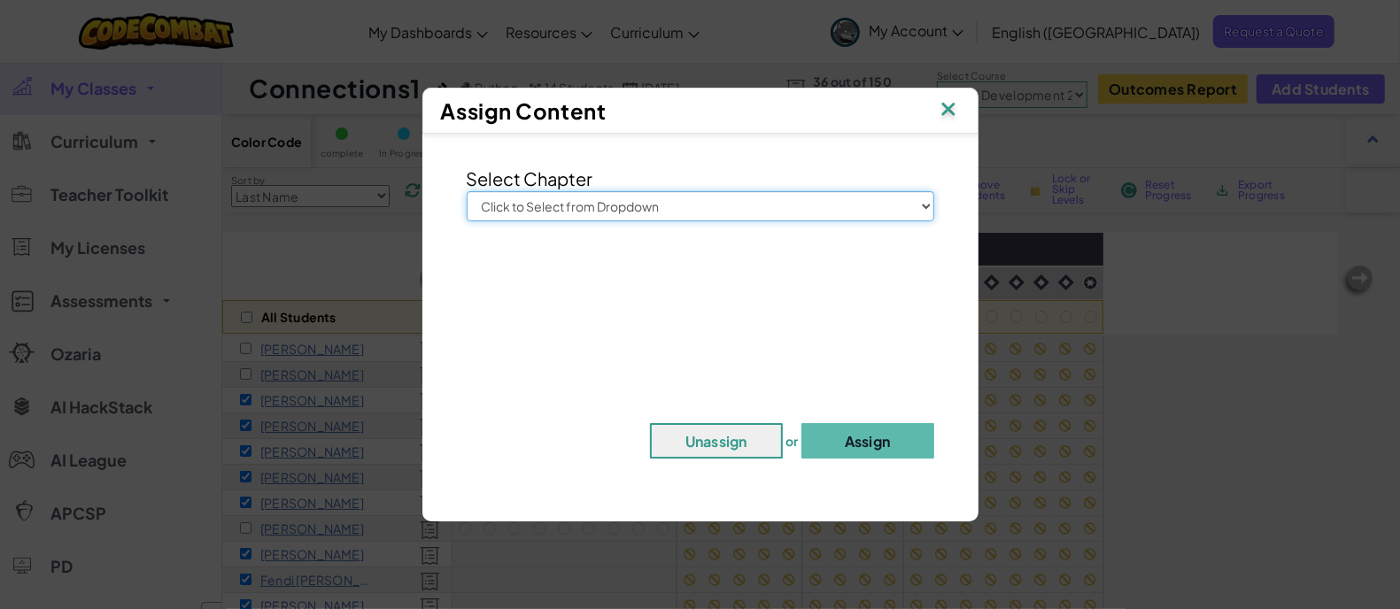
click at [707, 205] on select "Click to Select from Dropdown Junior Introduction to Computer Science Game Deve…" at bounding box center [701, 206] width 468 height 30
select select "Game Development 2"
click at [467, 191] on select "Click to Select from Dropdown Junior Introduction to Computer Science Game Deve…" at bounding box center [701, 206] width 468 height 30
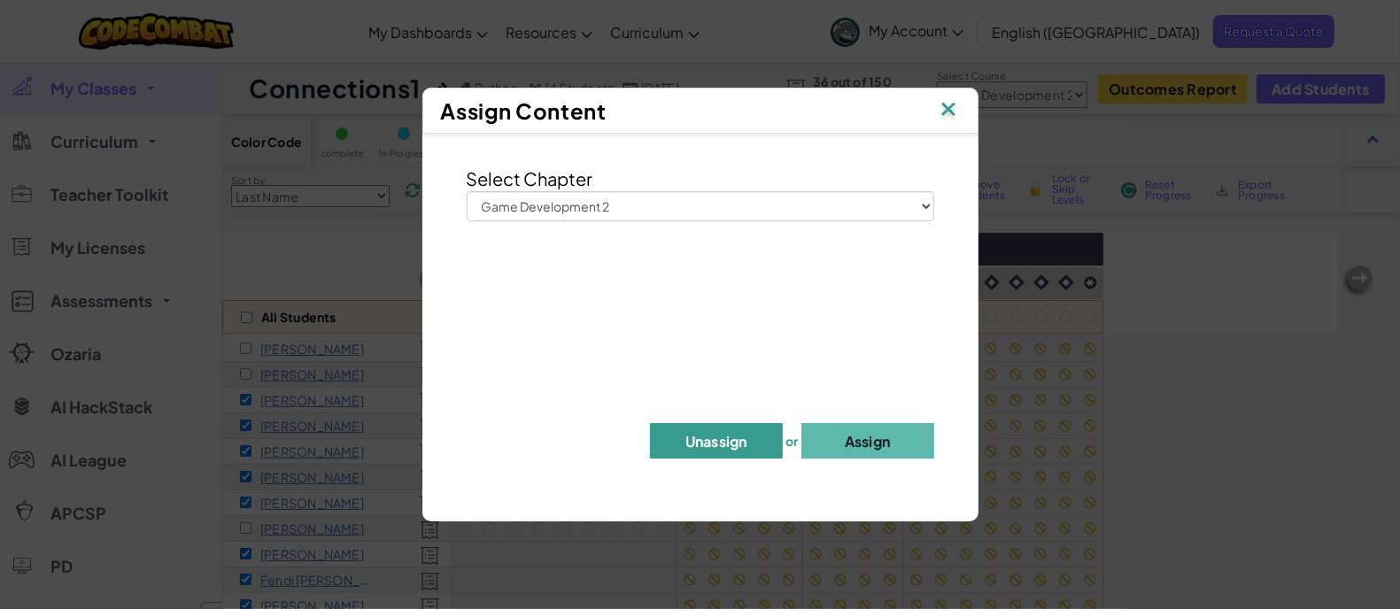
click at [737, 437] on button "Unassign" at bounding box center [716, 440] width 133 height 35
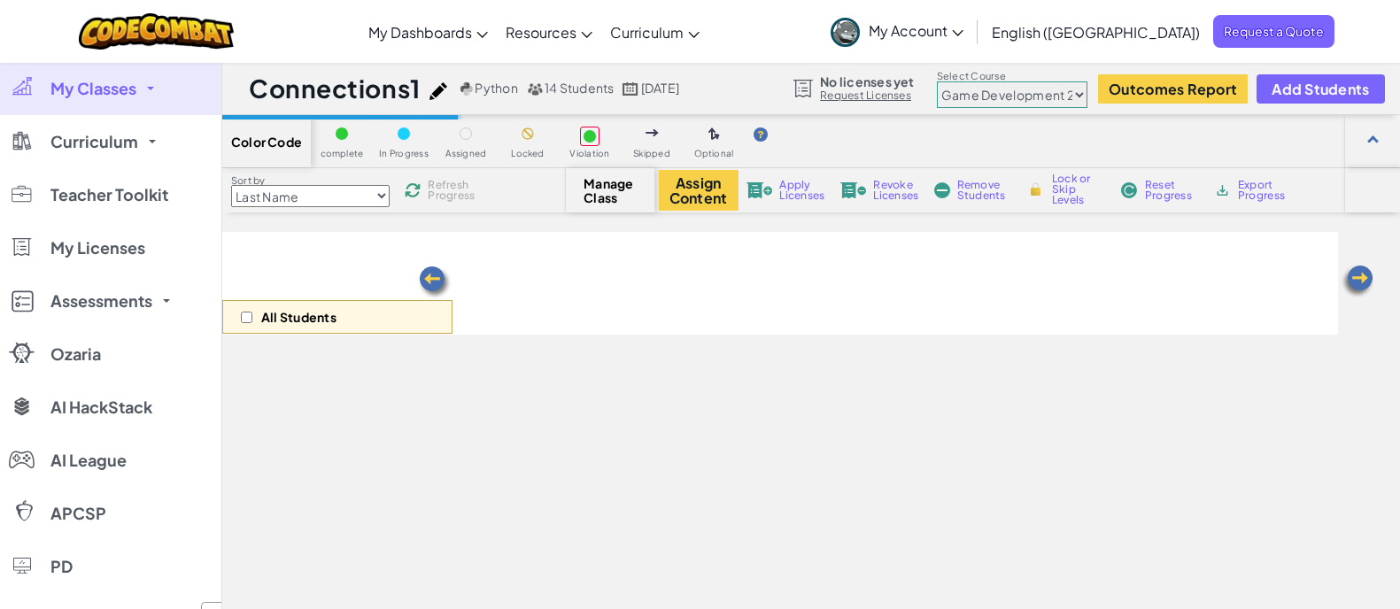
select select "57b621e7ad86a6efb5737e64"
